Goal: Task Accomplishment & Management: Manage account settings

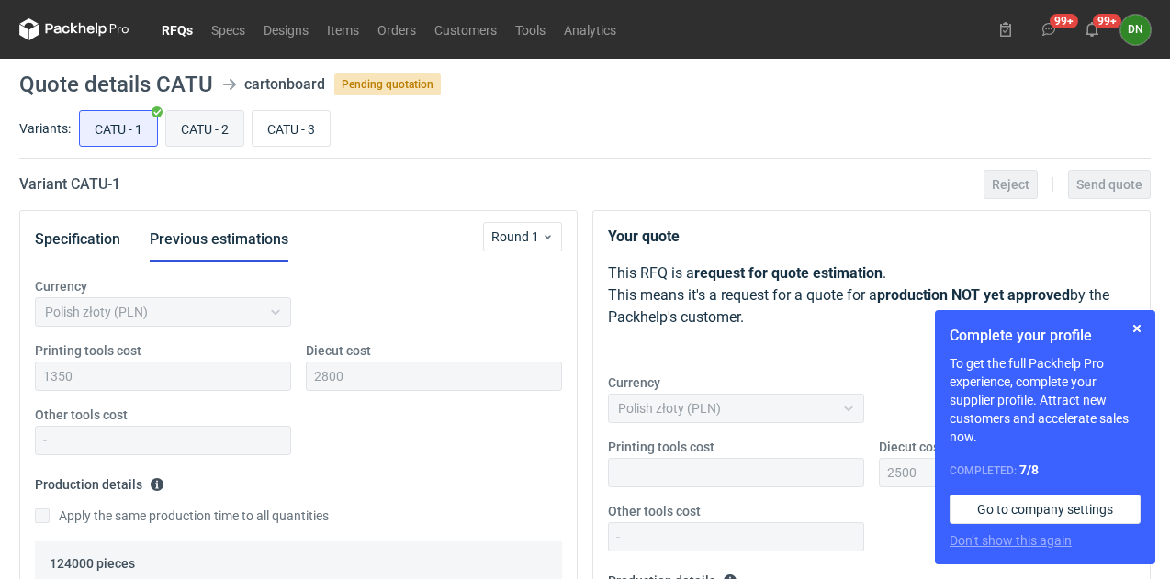
click at [219, 135] on input "CATU - 2" at bounding box center [204, 128] width 77 height 35
radio input "true"
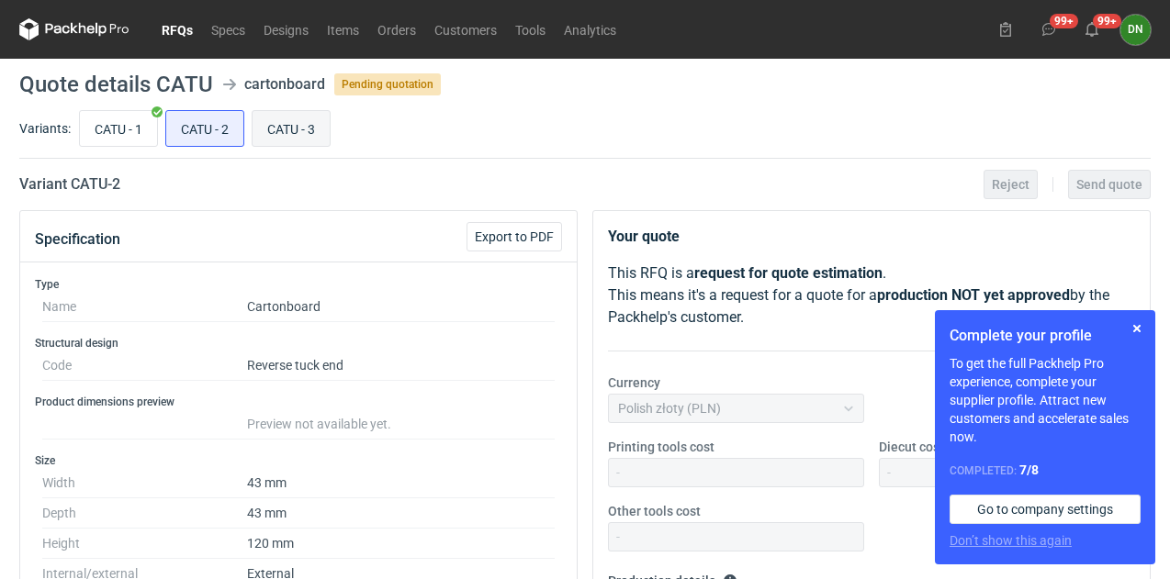
click at [286, 129] on input "CATU - 3" at bounding box center [290, 128] width 77 height 35
radio input "true"
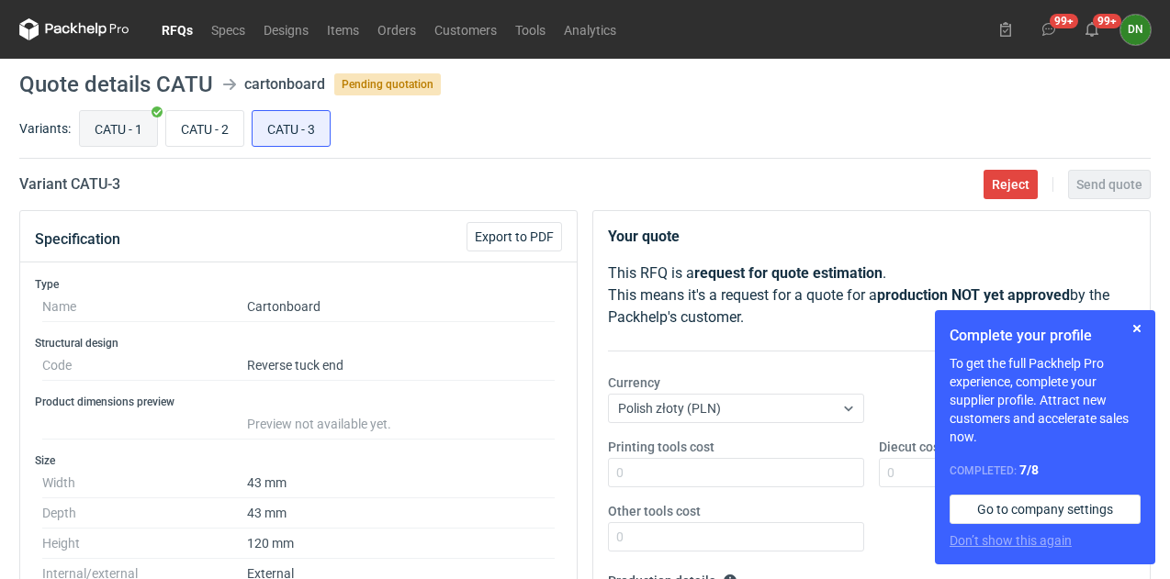
click at [136, 119] on input "CATU - 1" at bounding box center [118, 128] width 77 height 35
radio input "true"
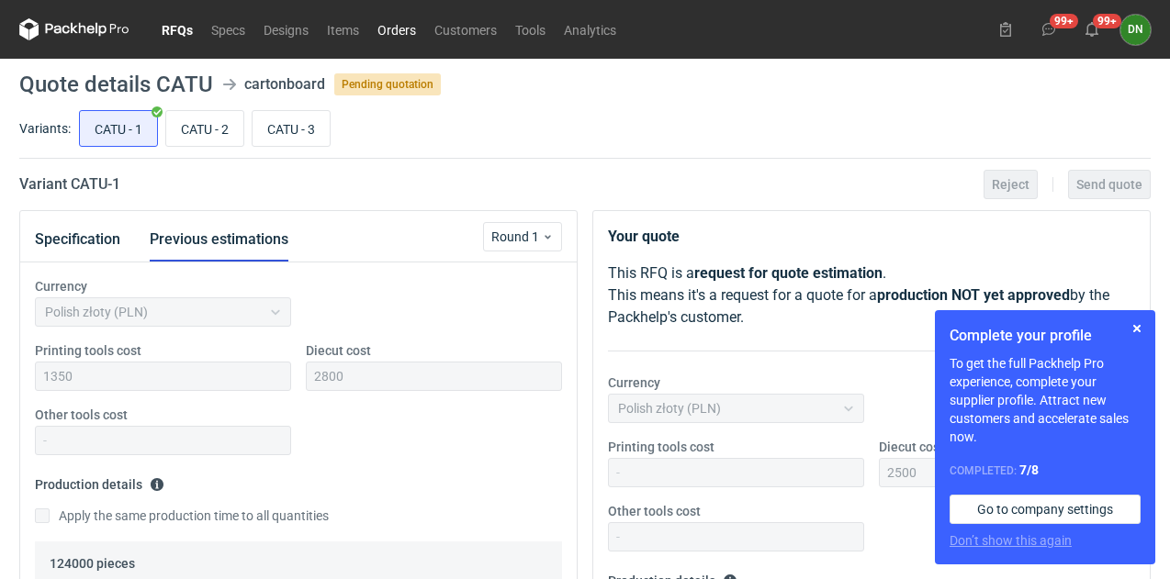
click at [390, 36] on link "Orders" at bounding box center [396, 29] width 57 height 22
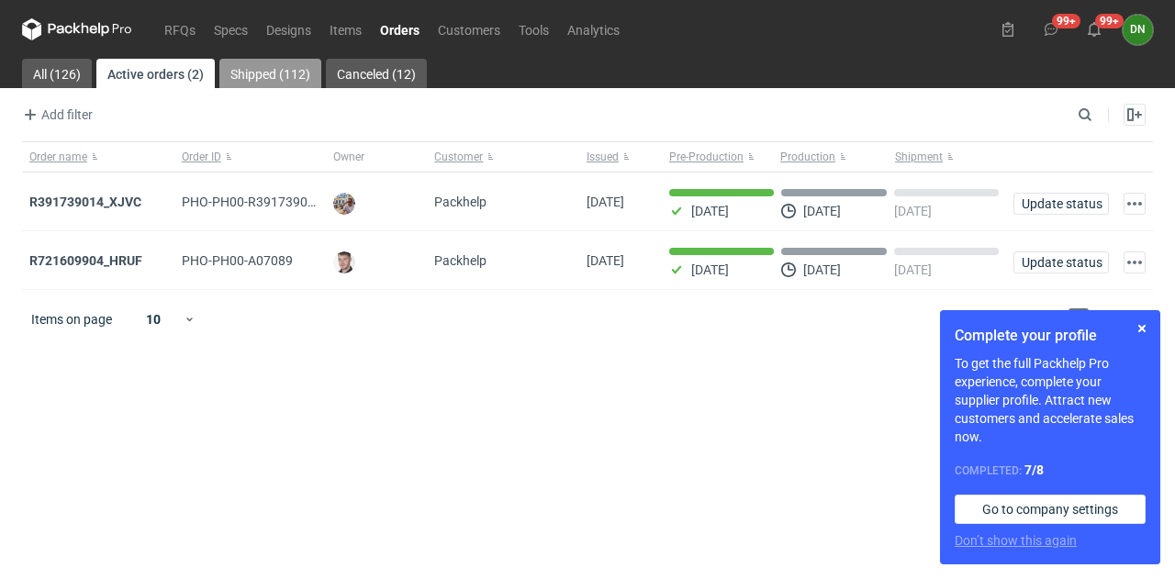
click at [285, 68] on link "Shipped (112)" at bounding box center [270, 73] width 102 height 29
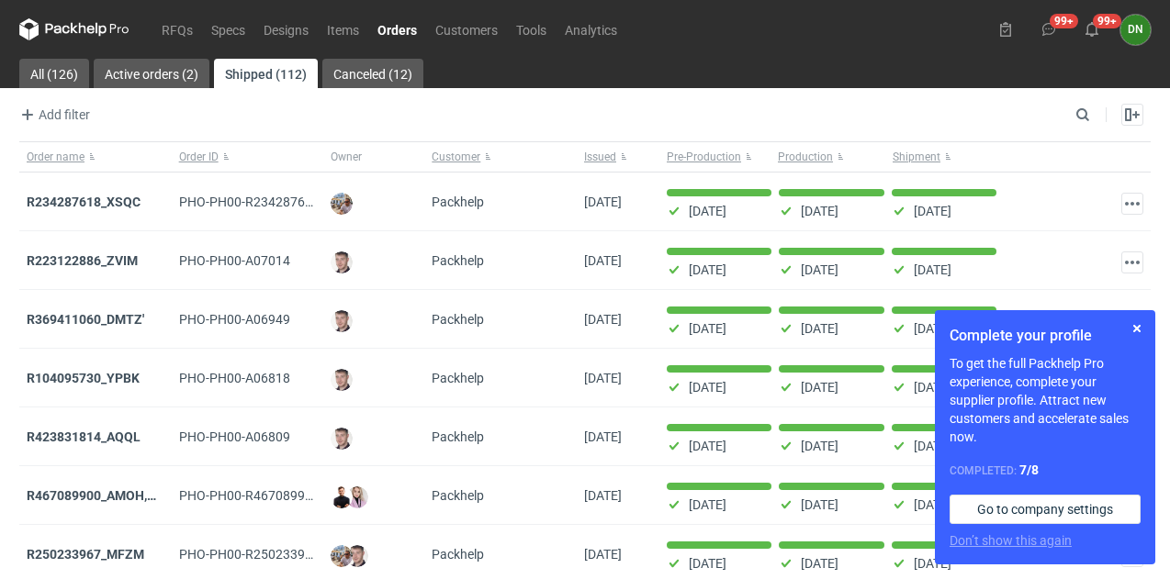
click at [84, 32] on icon at bounding box center [74, 29] width 110 height 22
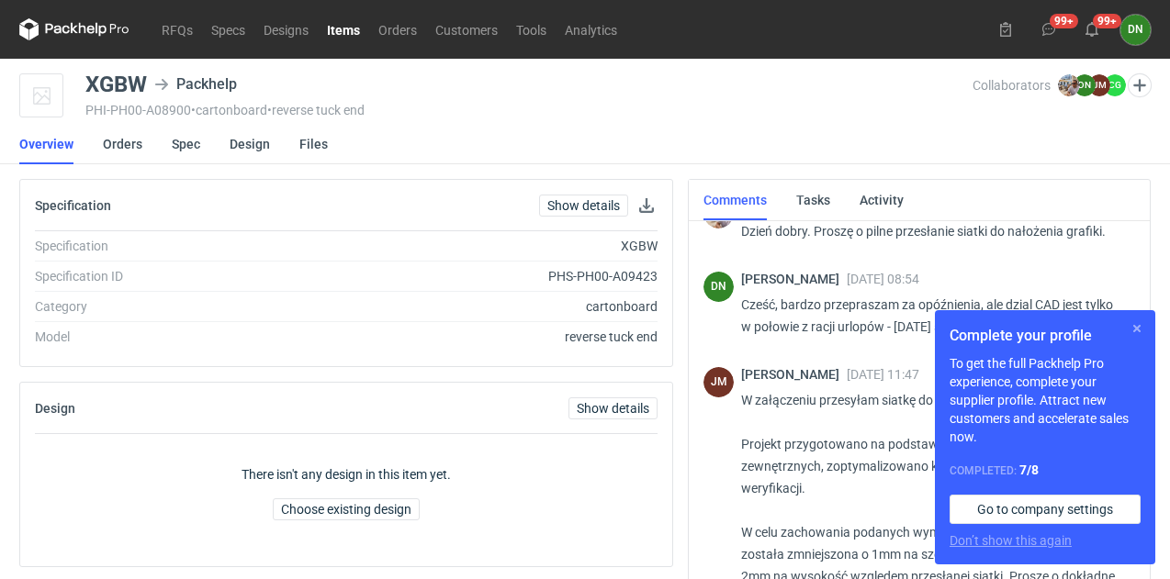
click at [1138, 326] on button "button" at bounding box center [1137, 329] width 22 height 22
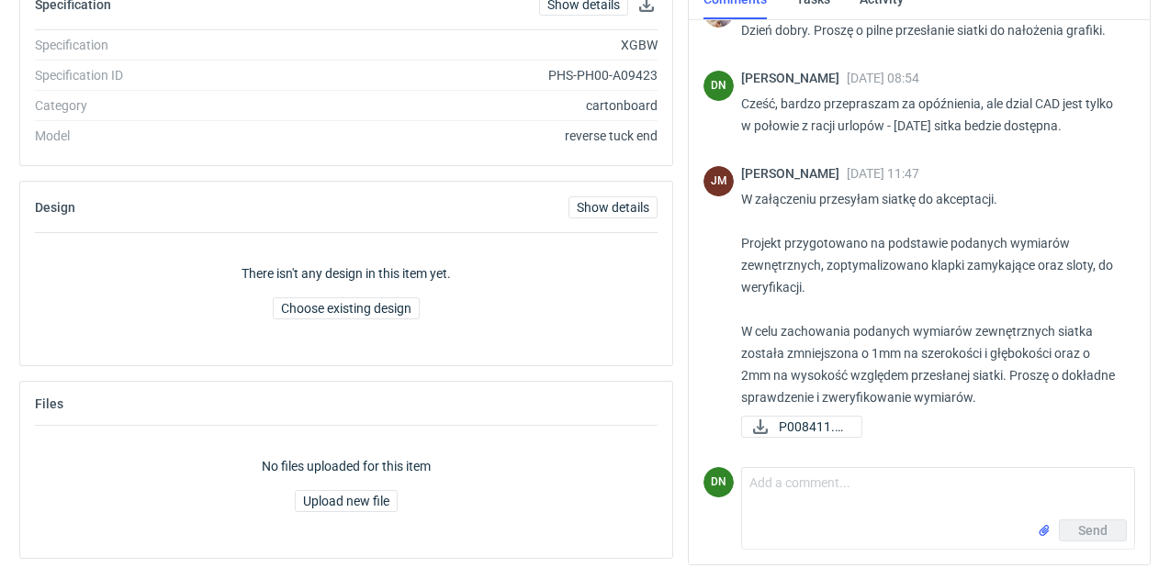
scroll to position [202, 0]
click at [825, 424] on span "P008411.pdf" at bounding box center [813, 426] width 68 height 20
